Goal: Check status: Check status

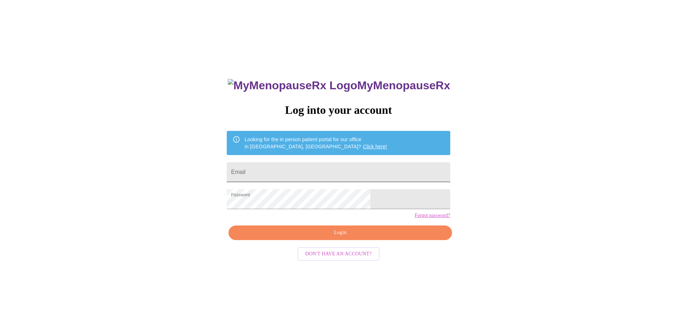
click at [290, 172] on input "Email" at bounding box center [338, 172] width 223 height 20
type input "[EMAIL_ADDRESS][DOMAIN_NAME]"
click at [344, 237] on span "Login" at bounding box center [340, 232] width 207 height 9
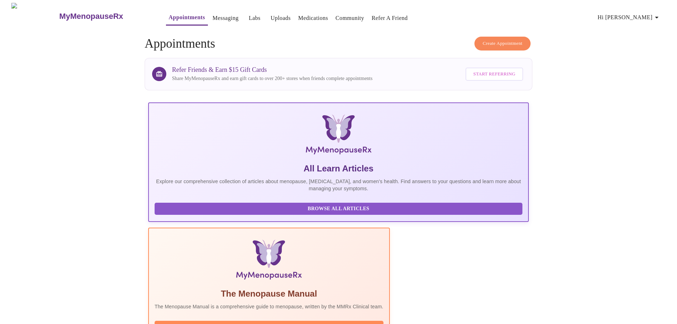
click at [249, 16] on link "Labs" at bounding box center [255, 18] width 12 height 10
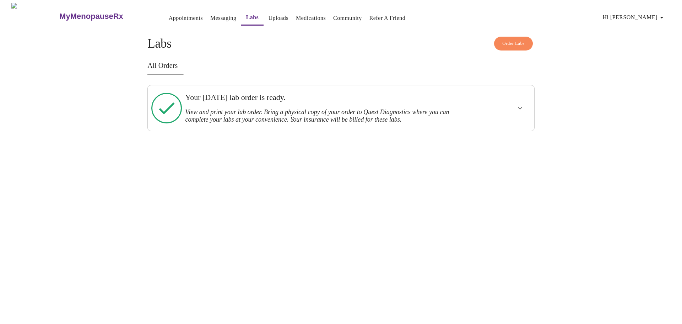
click at [516, 104] on icon "show more" at bounding box center [520, 108] width 9 height 9
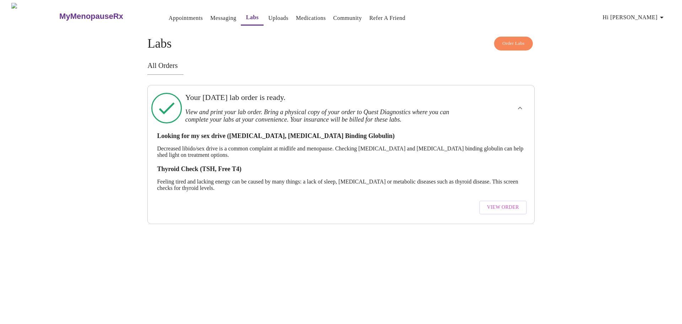
click at [511, 205] on span "View Order" at bounding box center [503, 207] width 32 height 9
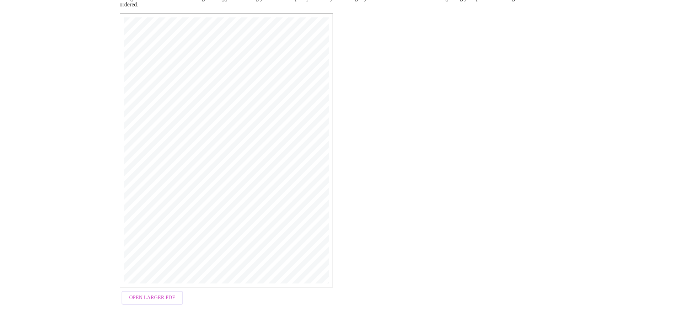
scroll to position [42, 0]
